Goal: Task Accomplishment & Management: Manage account settings

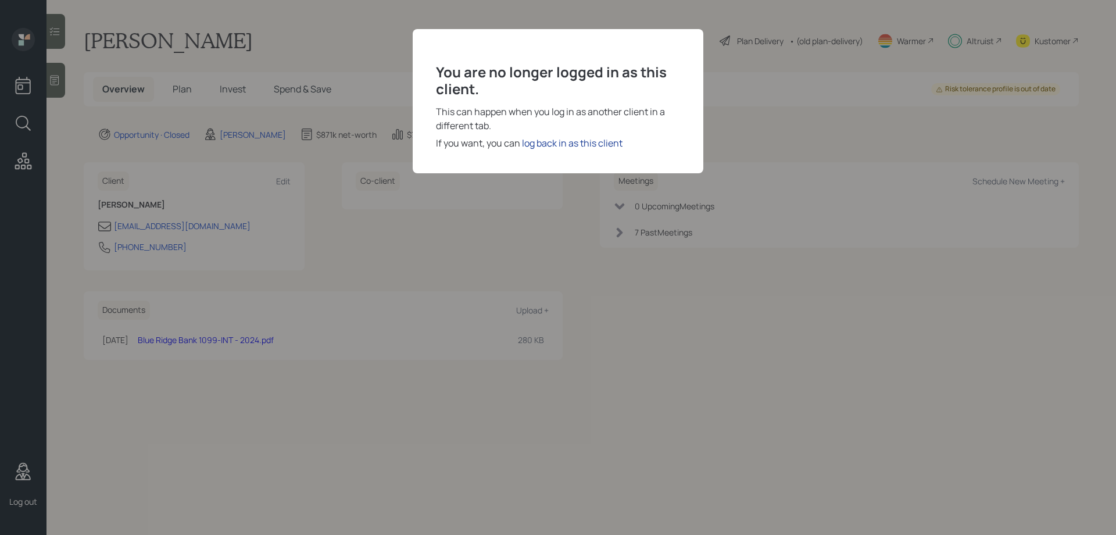
click at [587, 142] on div "log back in as this client" at bounding box center [572, 143] width 101 height 14
